Goal: Obtain resource: Download file/media

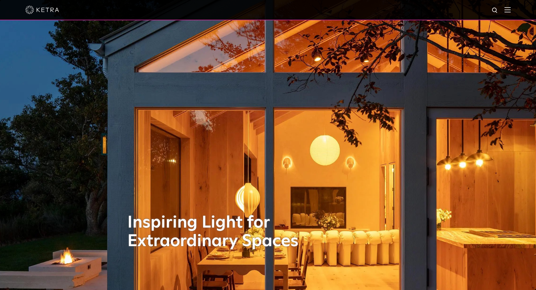
click at [510, 9] on img at bounding box center [507, 9] width 6 height 5
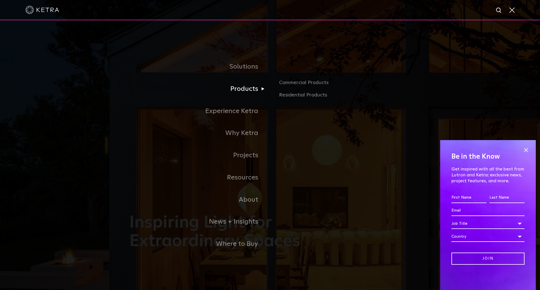
click at [237, 90] on link "Products" at bounding box center [199, 89] width 141 height 22
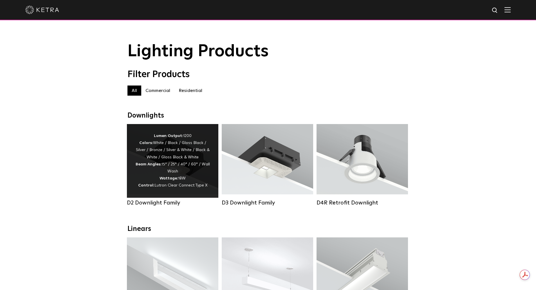
click at [162, 171] on div "Lumen Output: 1200 Colors: White / Black / Gloss Black / Silver / Bronze / Silv…" at bounding box center [172, 160] width 75 height 57
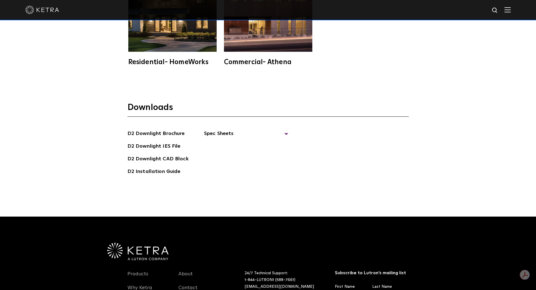
scroll to position [1659, 0]
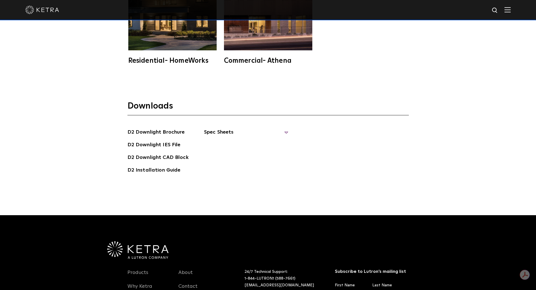
click at [214, 128] on span "Spec Sheets" at bounding box center [246, 134] width 84 height 12
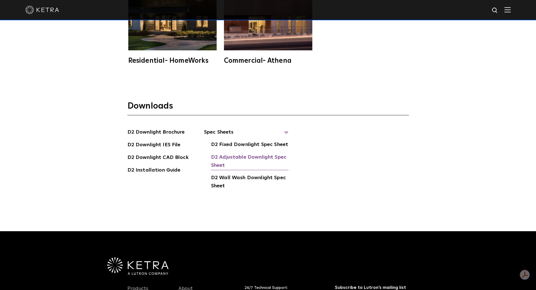
click at [233, 153] on link "D2 Adjustable Downlight Spec Sheet" at bounding box center [249, 161] width 77 height 17
